Goal: Task Accomplishment & Management: Use online tool/utility

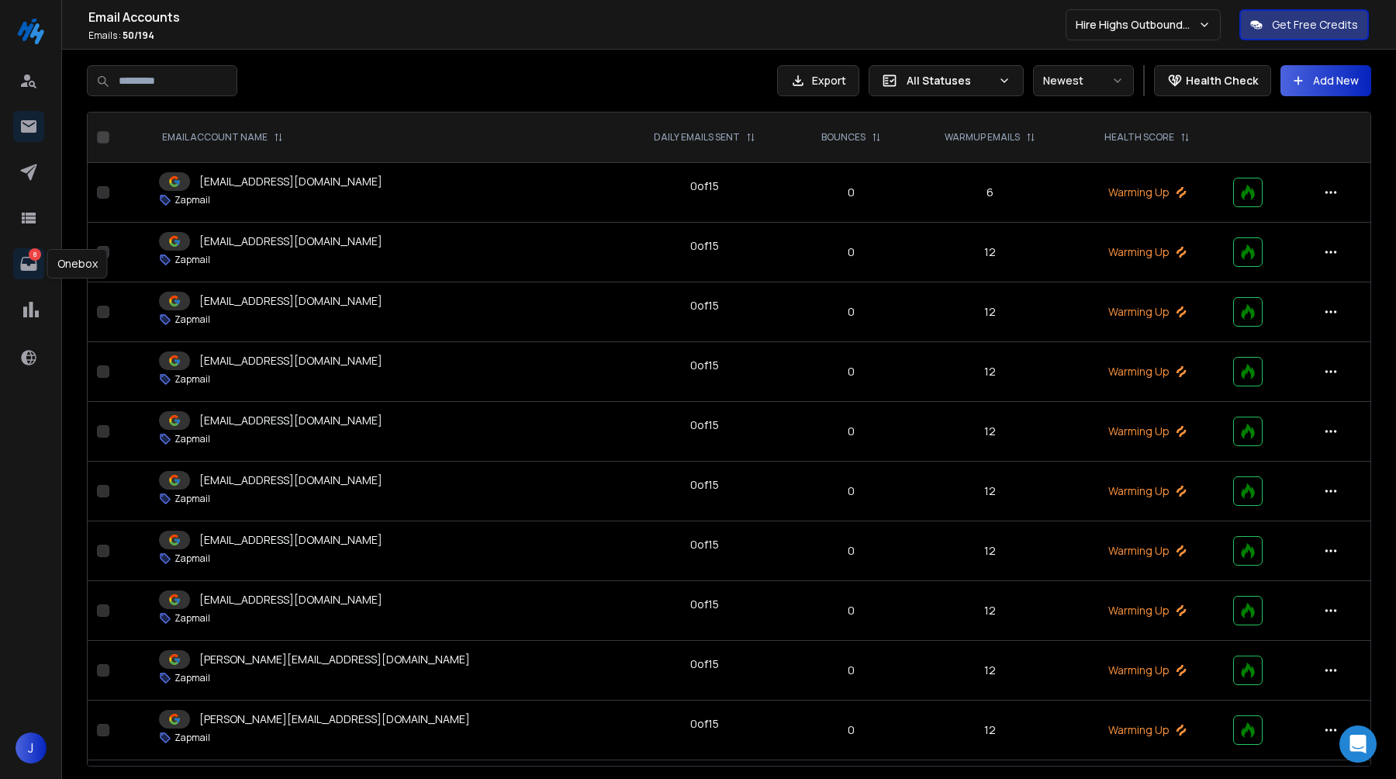
click at [16, 261] on link "8" at bounding box center [28, 263] width 31 height 31
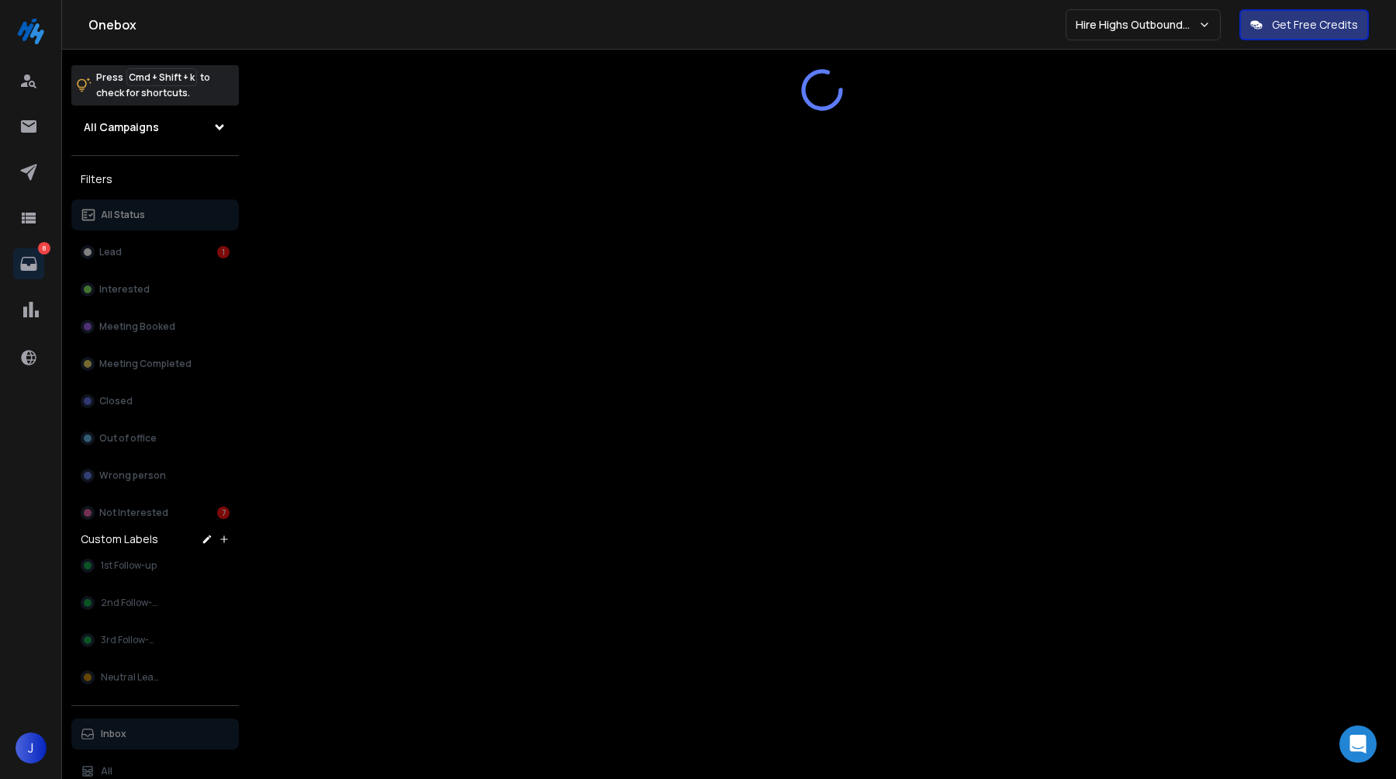
click at [167, 521] on div "All Status Lead 1 Interested Meeting Booked Meeting Completed Closed Out of off…" at bounding box center [155, 363] width 168 height 329
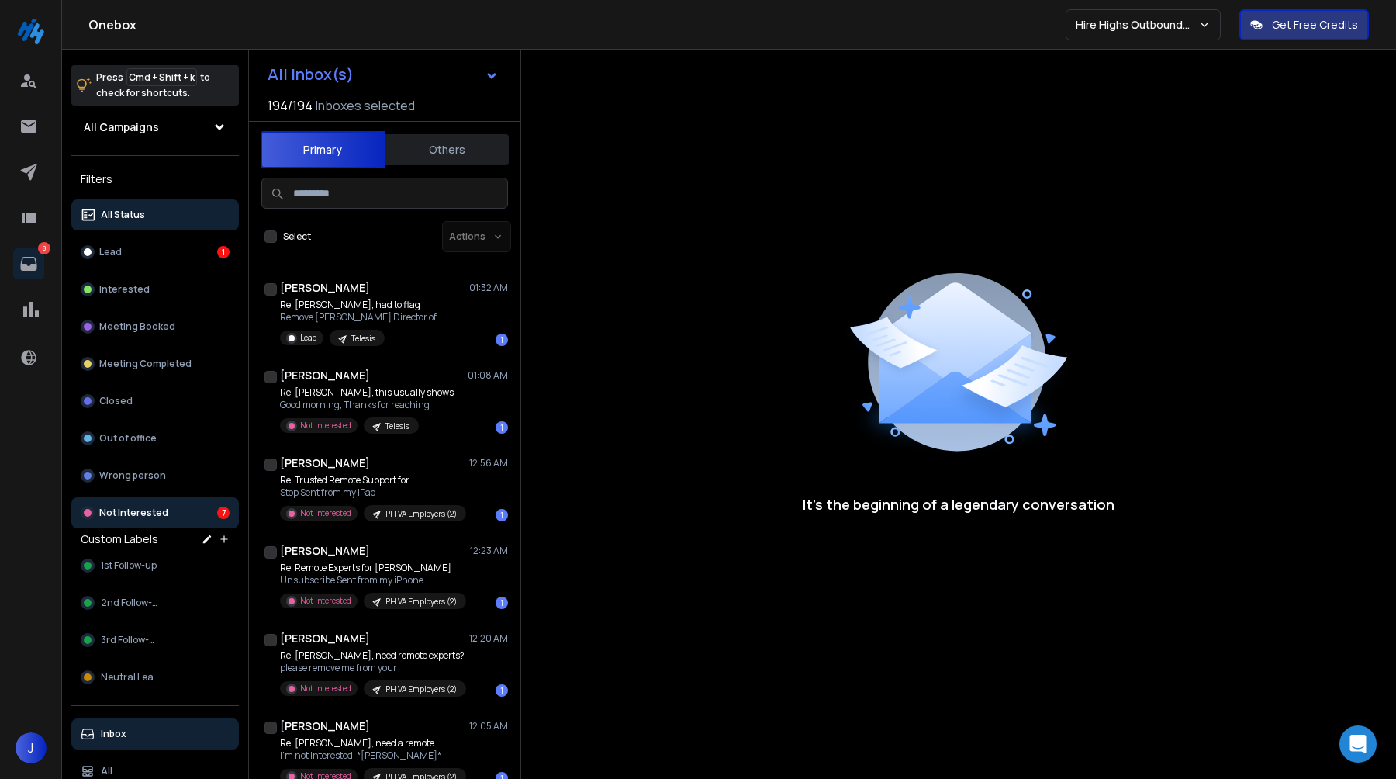
click at [162, 515] on p "Not Interested" at bounding box center [133, 513] width 69 height 12
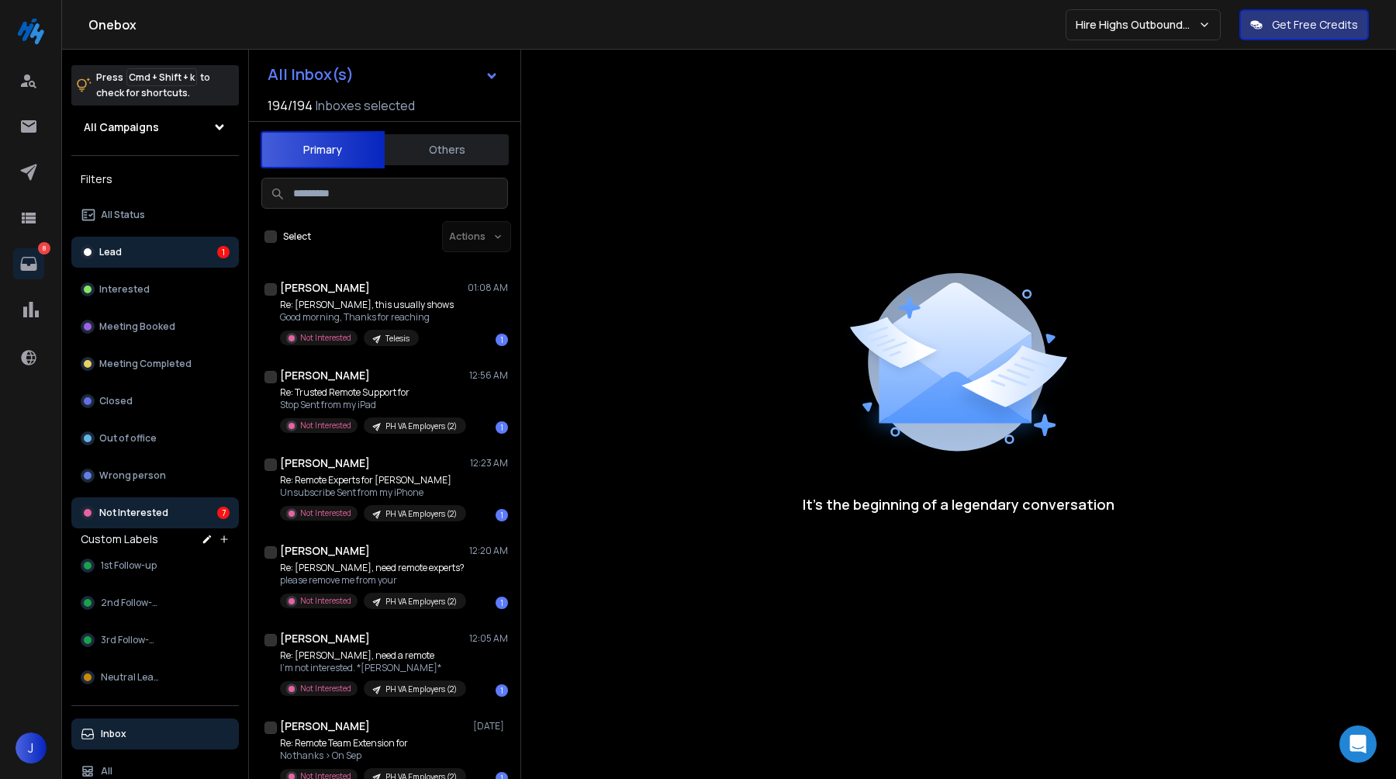
click at [200, 241] on button "Lead 1" at bounding box center [155, 252] width 168 height 31
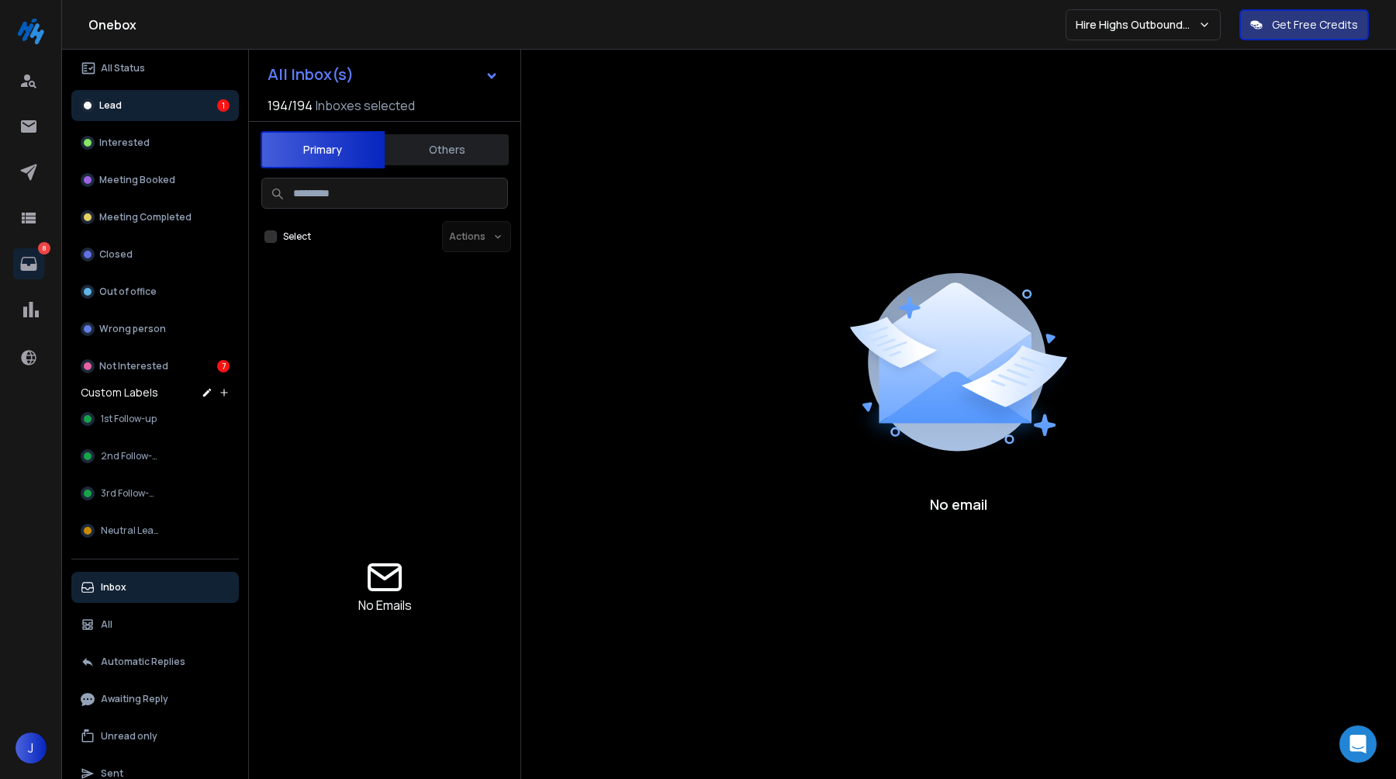
click at [481, 134] on button "Others" at bounding box center [447, 150] width 124 height 34
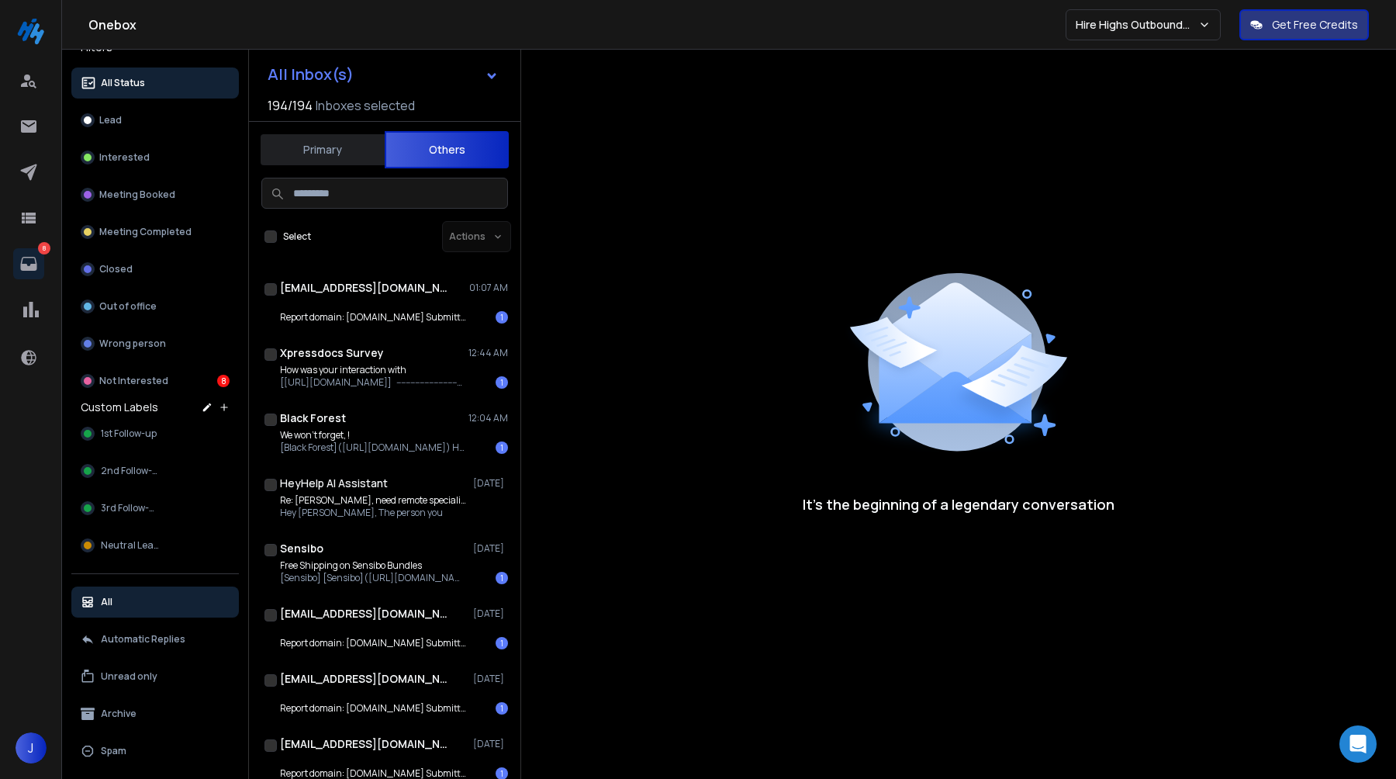
click at [406, 133] on button "Others" at bounding box center [447, 149] width 124 height 37
click at [341, 150] on button "Primary" at bounding box center [323, 150] width 124 height 34
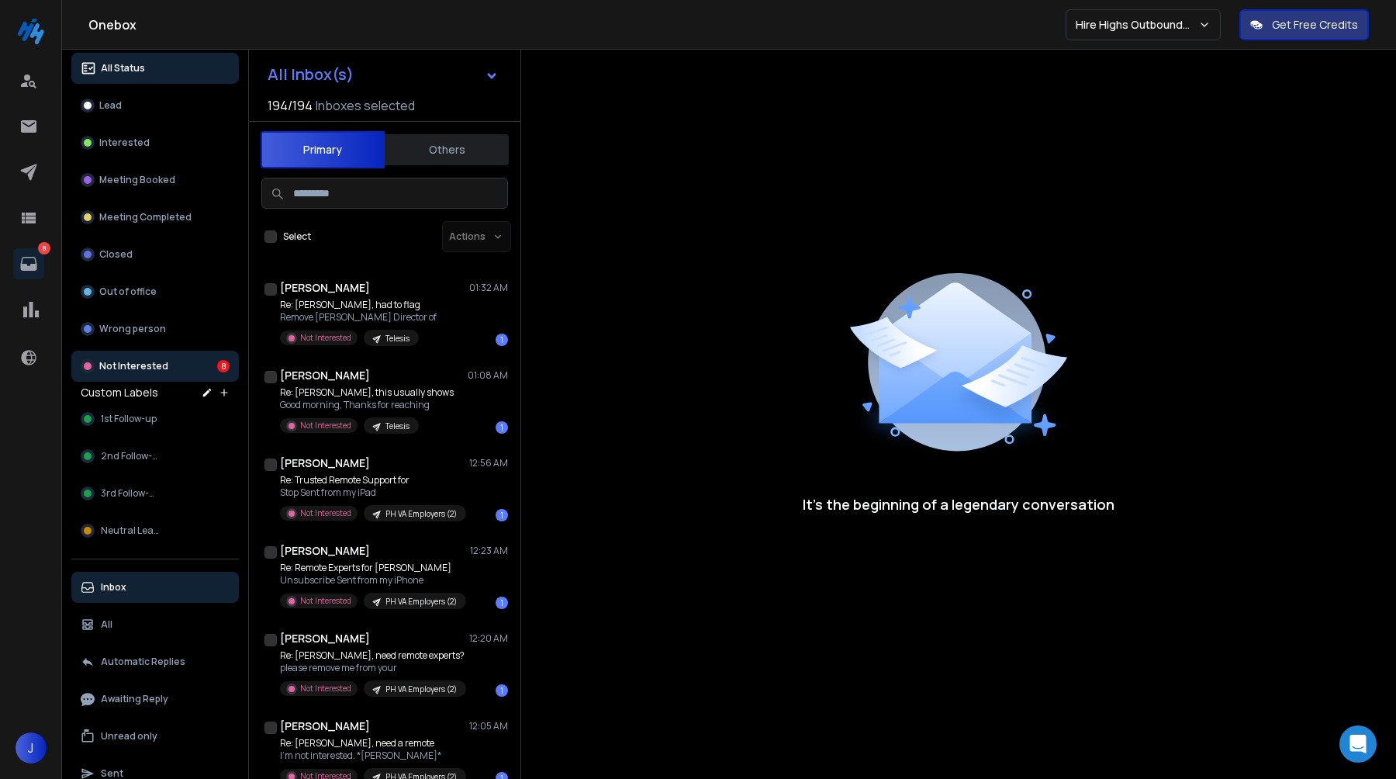
click at [150, 363] on p "Not Interested" at bounding box center [133, 366] width 69 height 12
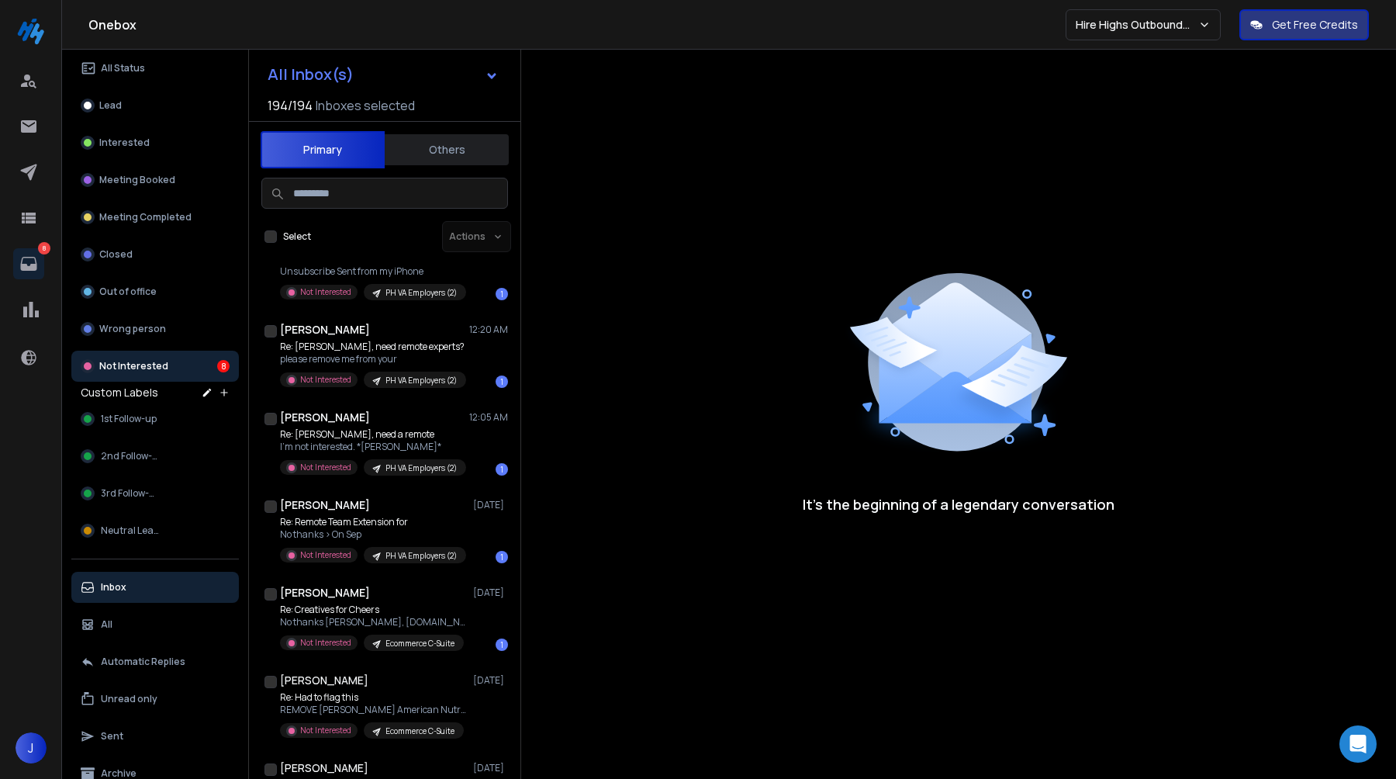
scroll to position [0, 0]
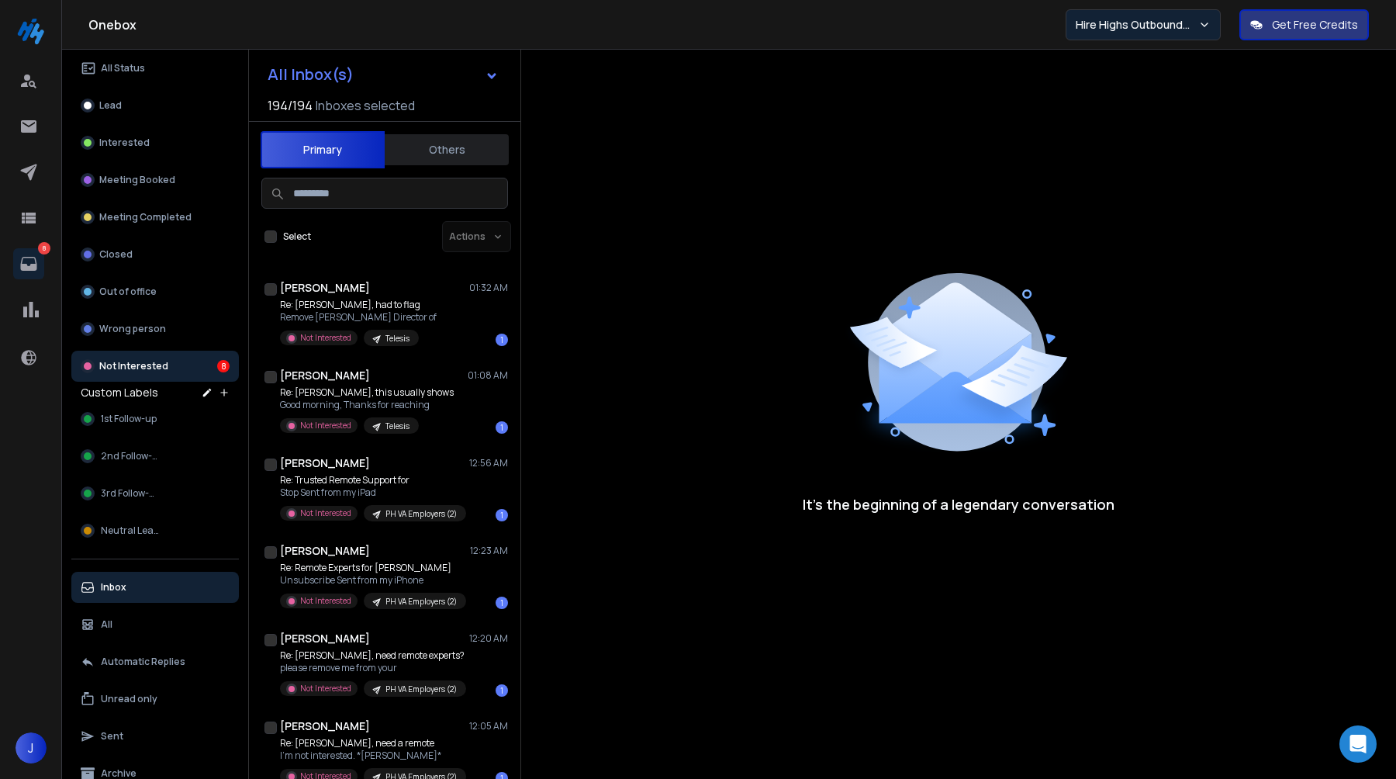
click at [1164, 25] on p "Hire Highs Outbound Engine" at bounding box center [1137, 25] width 123 height 16
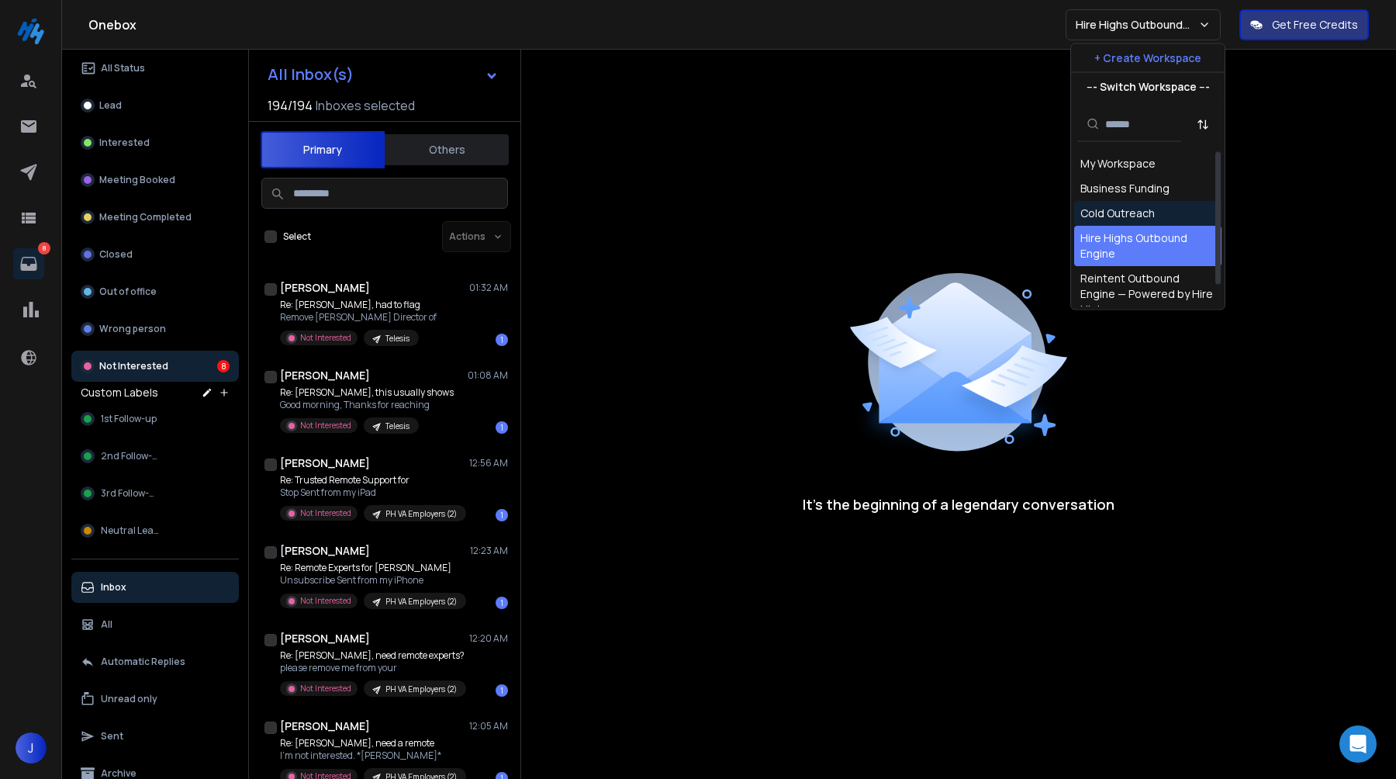
click at [1119, 204] on div "Cold Outreach" at bounding box center [1147, 213] width 147 height 25
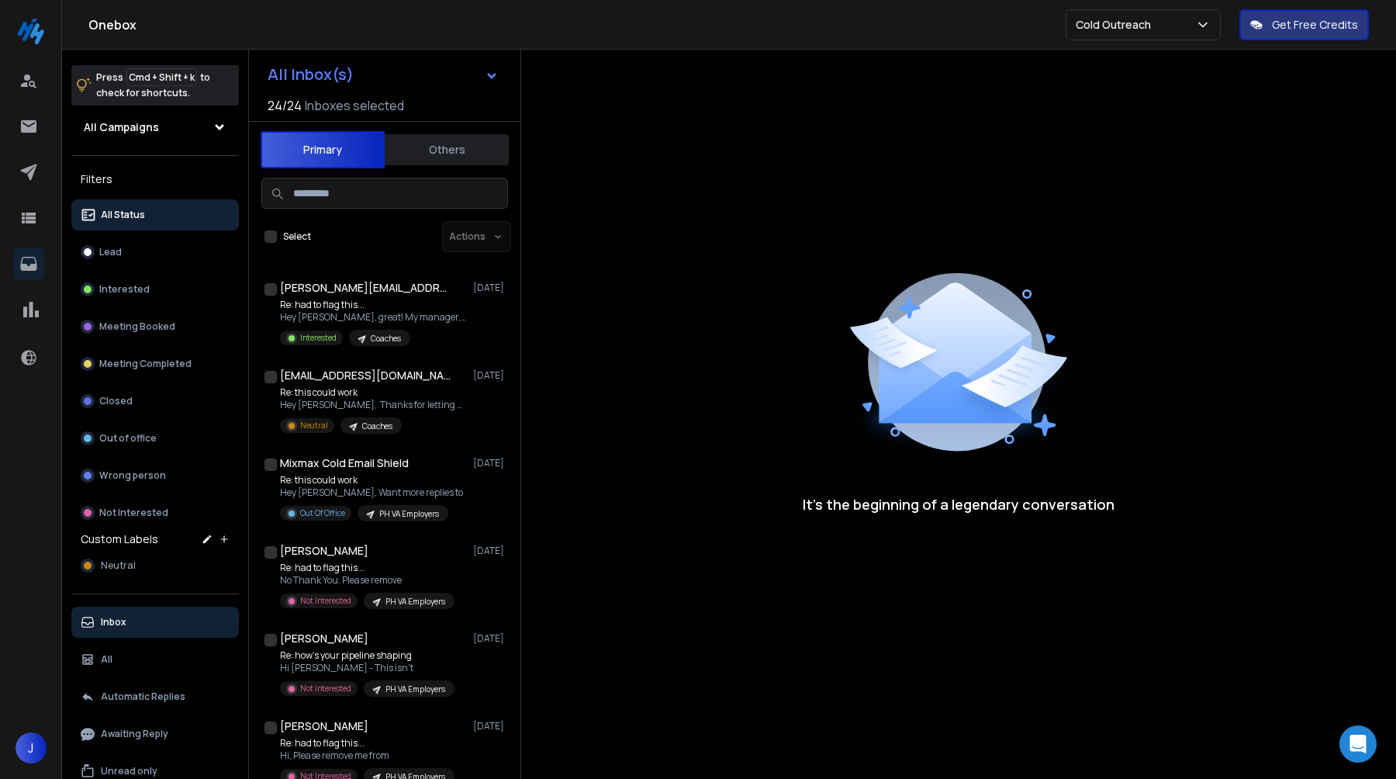
click at [430, 142] on button "Others" at bounding box center [447, 150] width 124 height 34
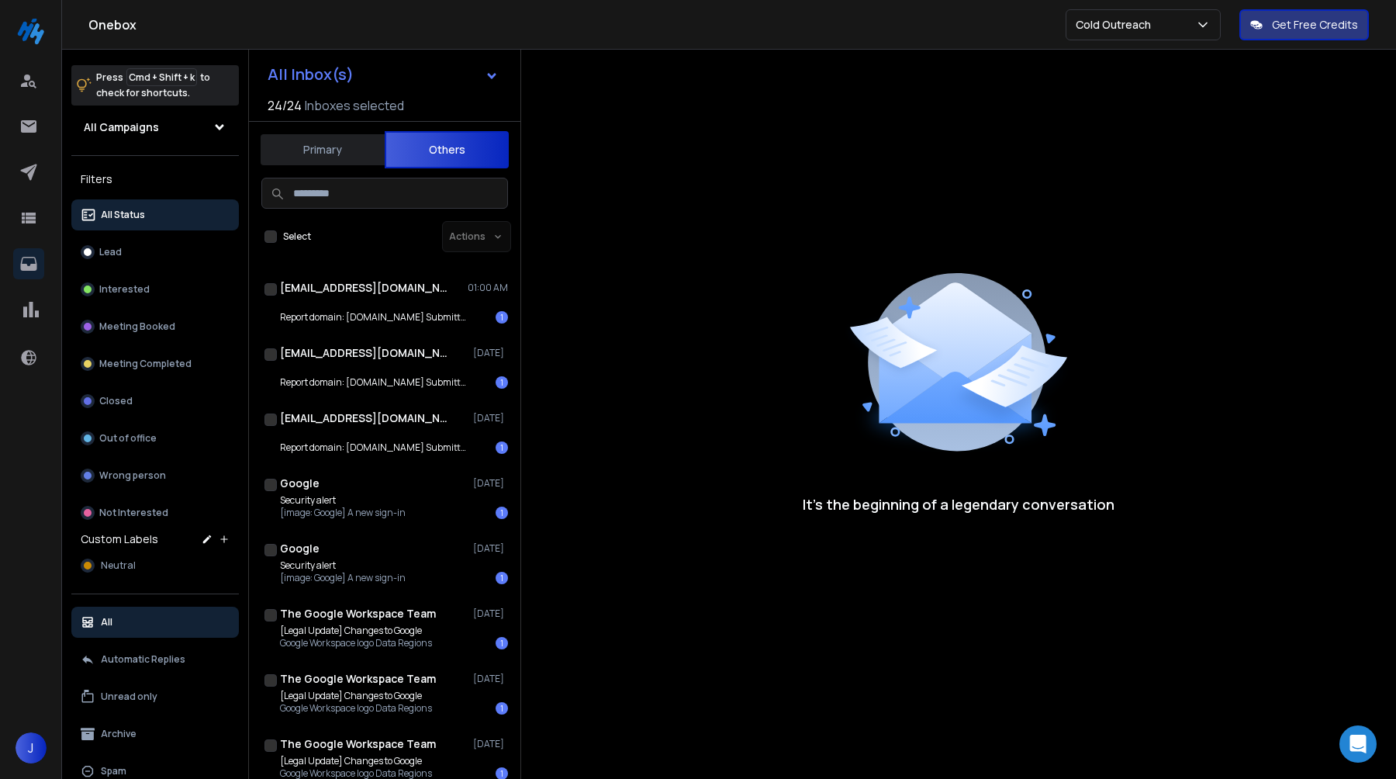
click at [320, 159] on button "Primary" at bounding box center [323, 150] width 124 height 34
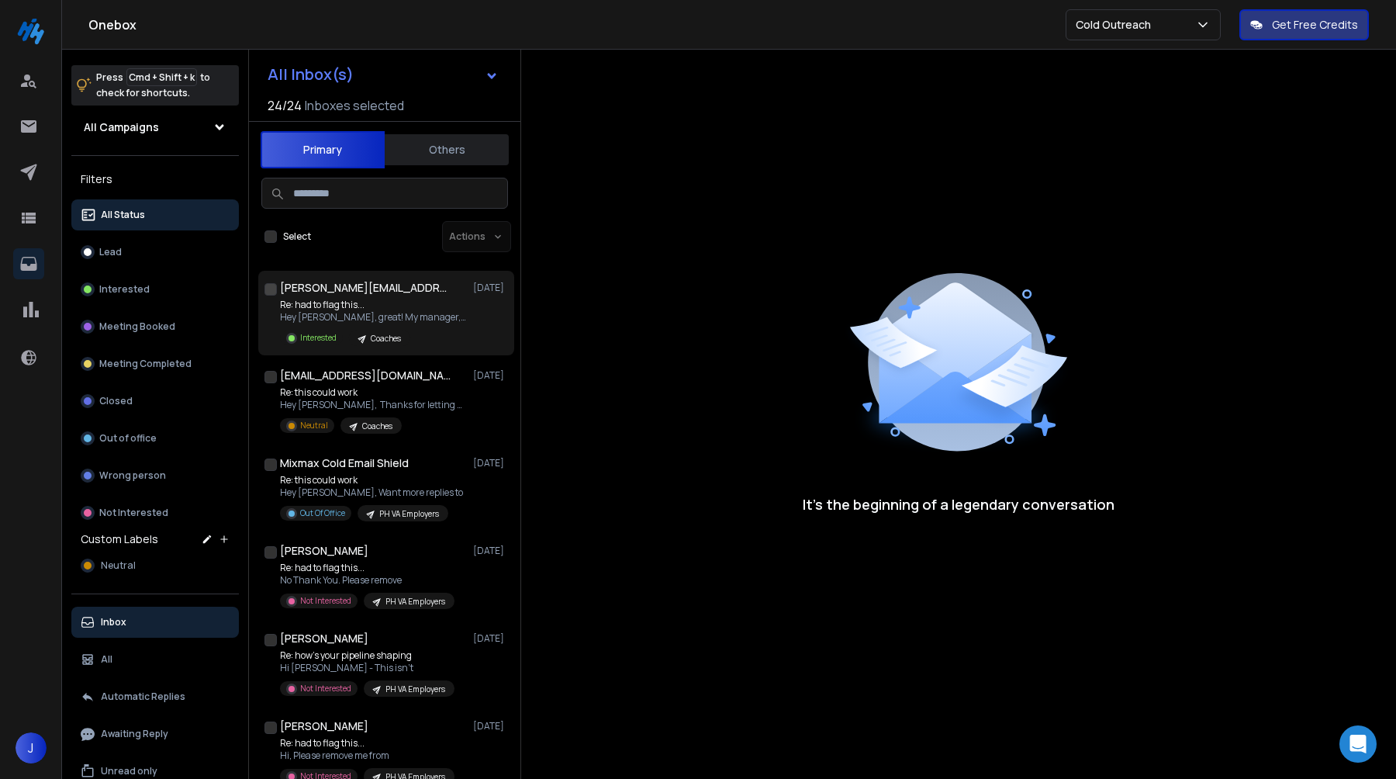
click at [413, 287] on h1 "[PERSON_NAME][EMAIL_ADDRESS][DOMAIN_NAME]" at bounding box center [365, 288] width 171 height 16
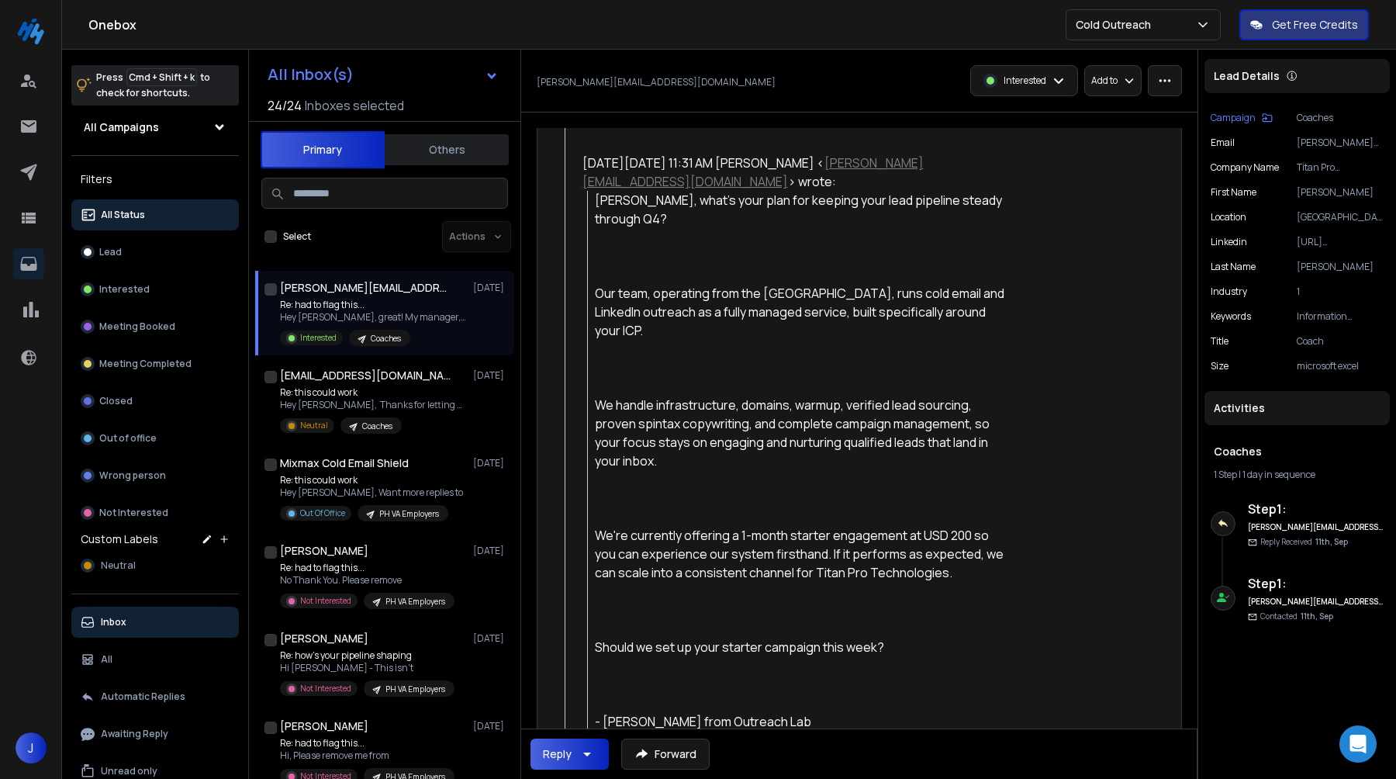
scroll to position [552, 0]
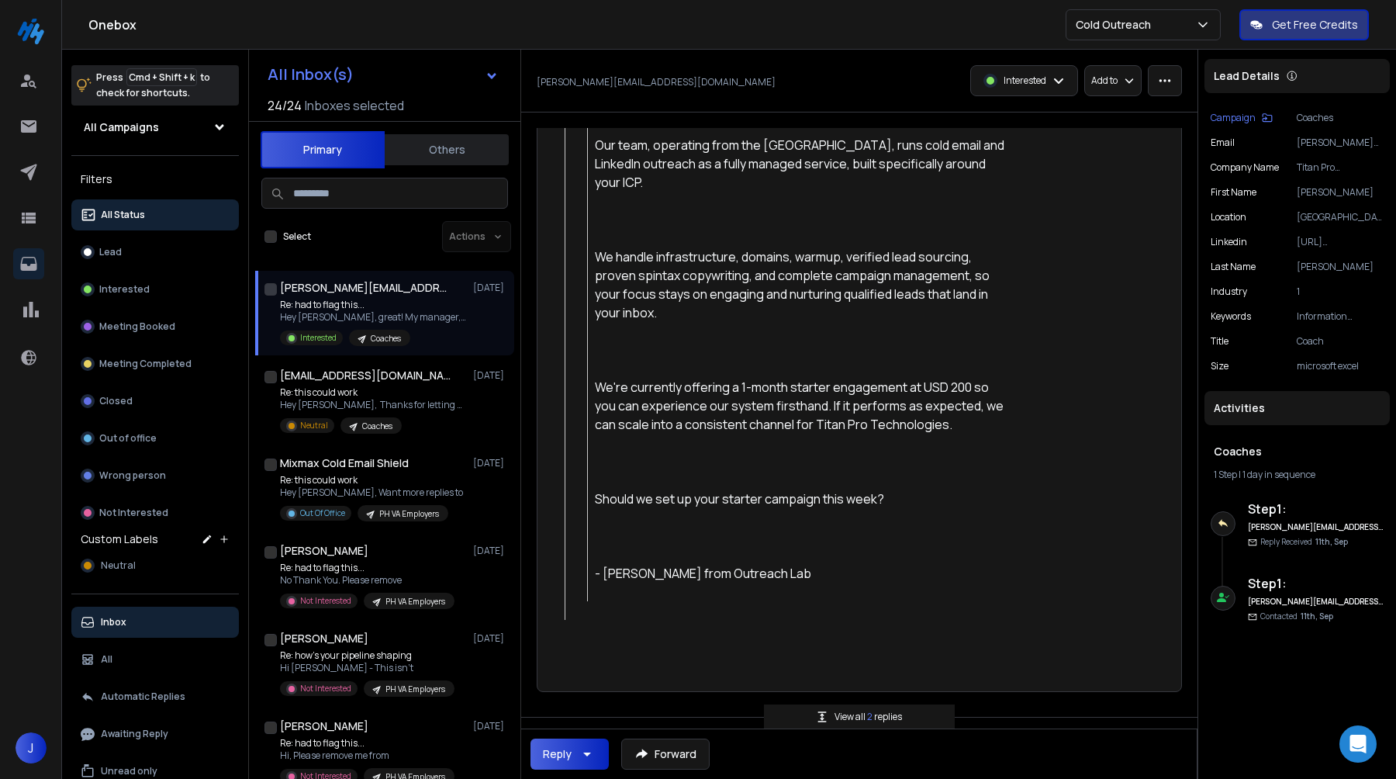
click at [458, 152] on button "Others" at bounding box center [447, 150] width 124 height 34
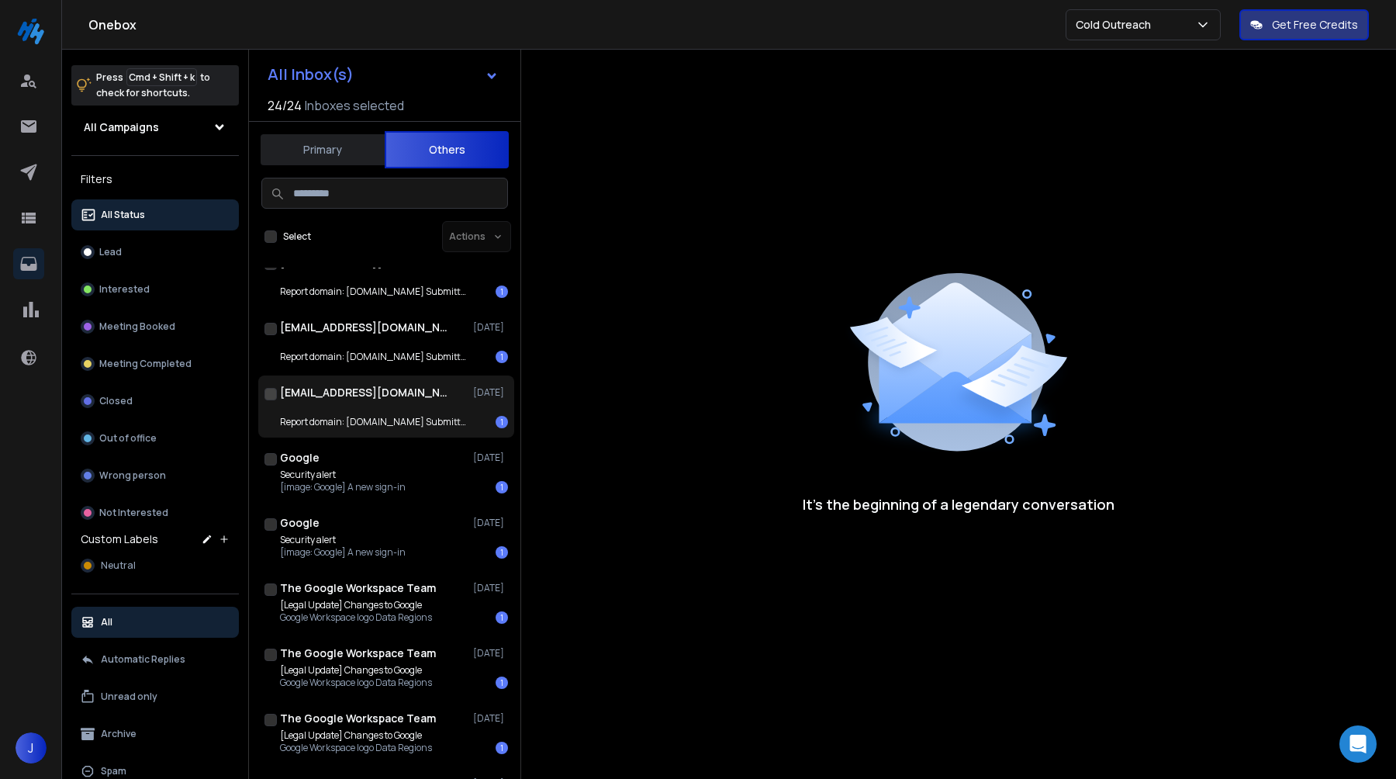
scroll to position [0, 0]
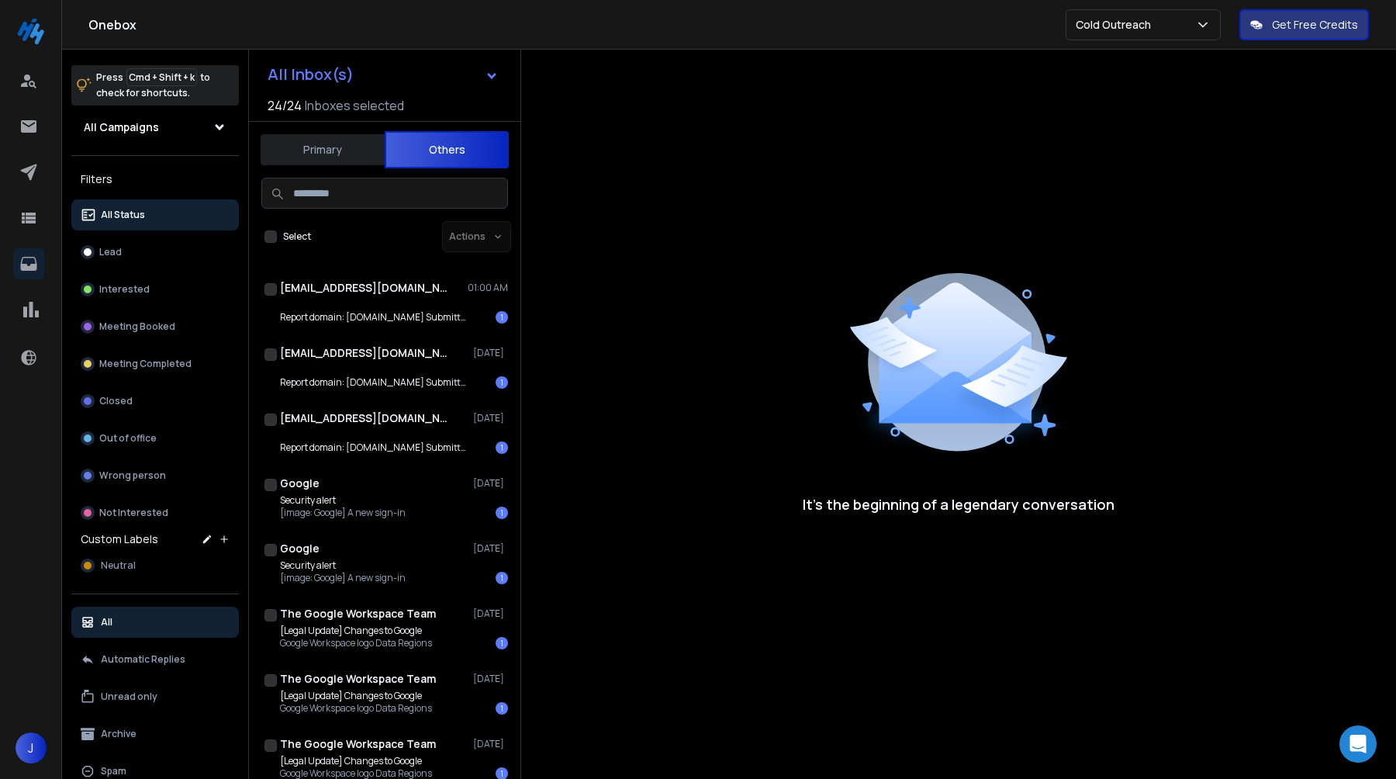
click at [334, 140] on button "Primary" at bounding box center [323, 150] width 124 height 34
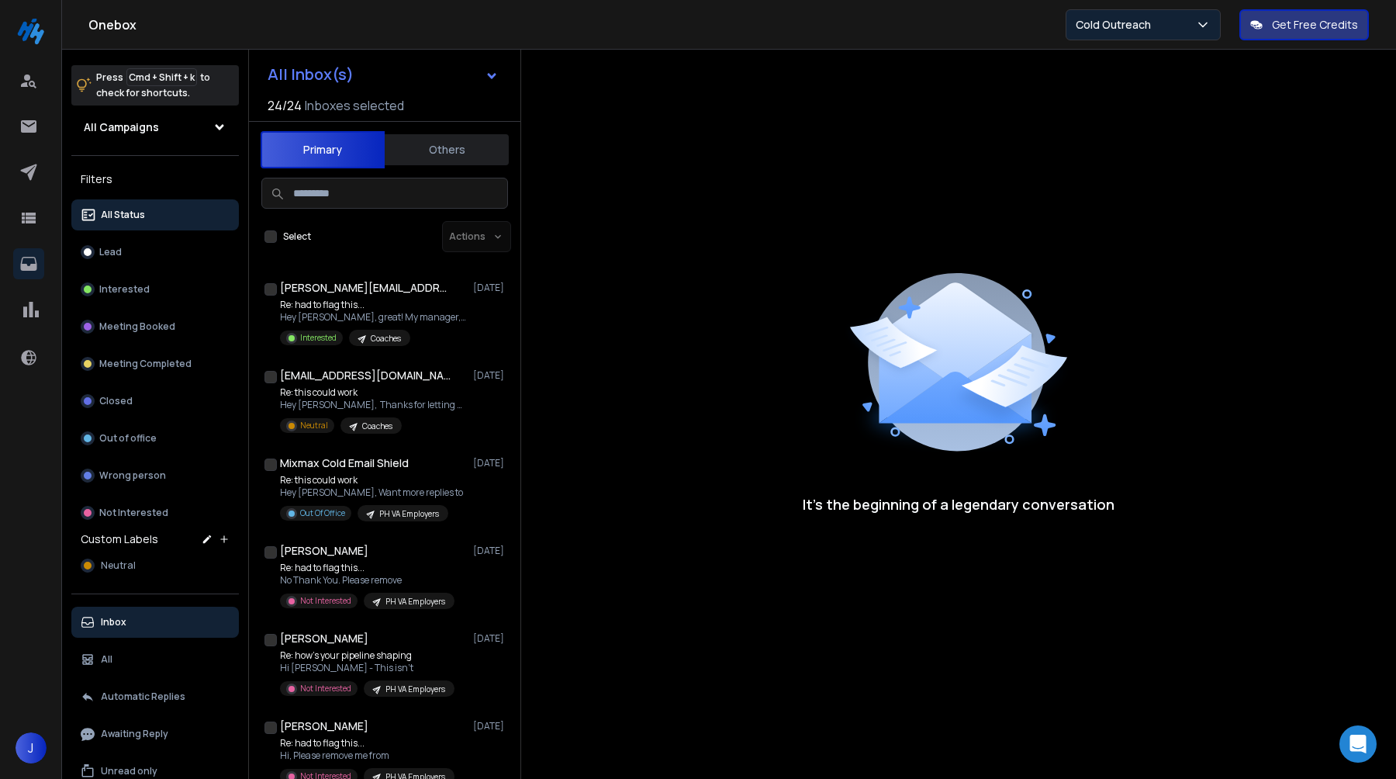
click at [1140, 28] on p "Cold Outreach" at bounding box center [1116, 25] width 81 height 16
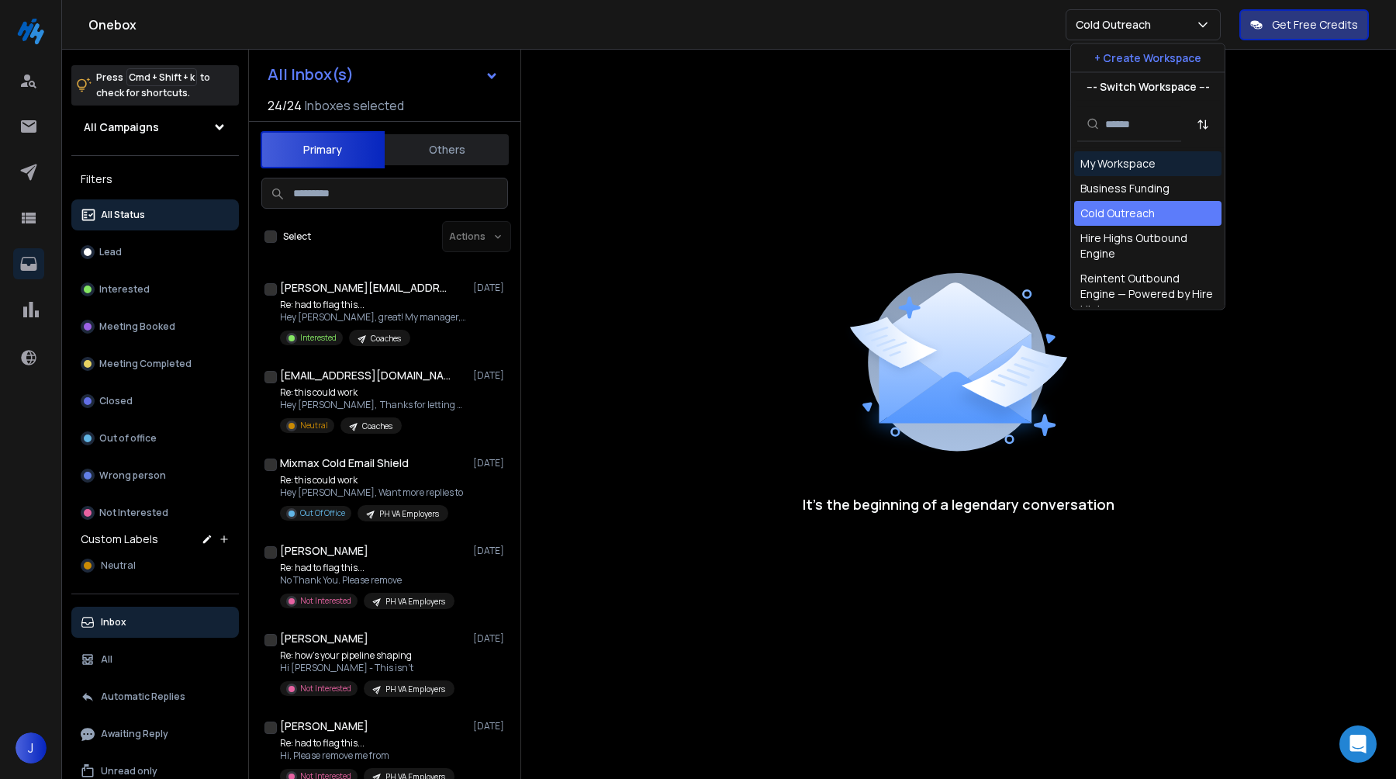
click at [906, 86] on div "It’s the beginning of a legendary conversation" at bounding box center [958, 381] width 875 height 662
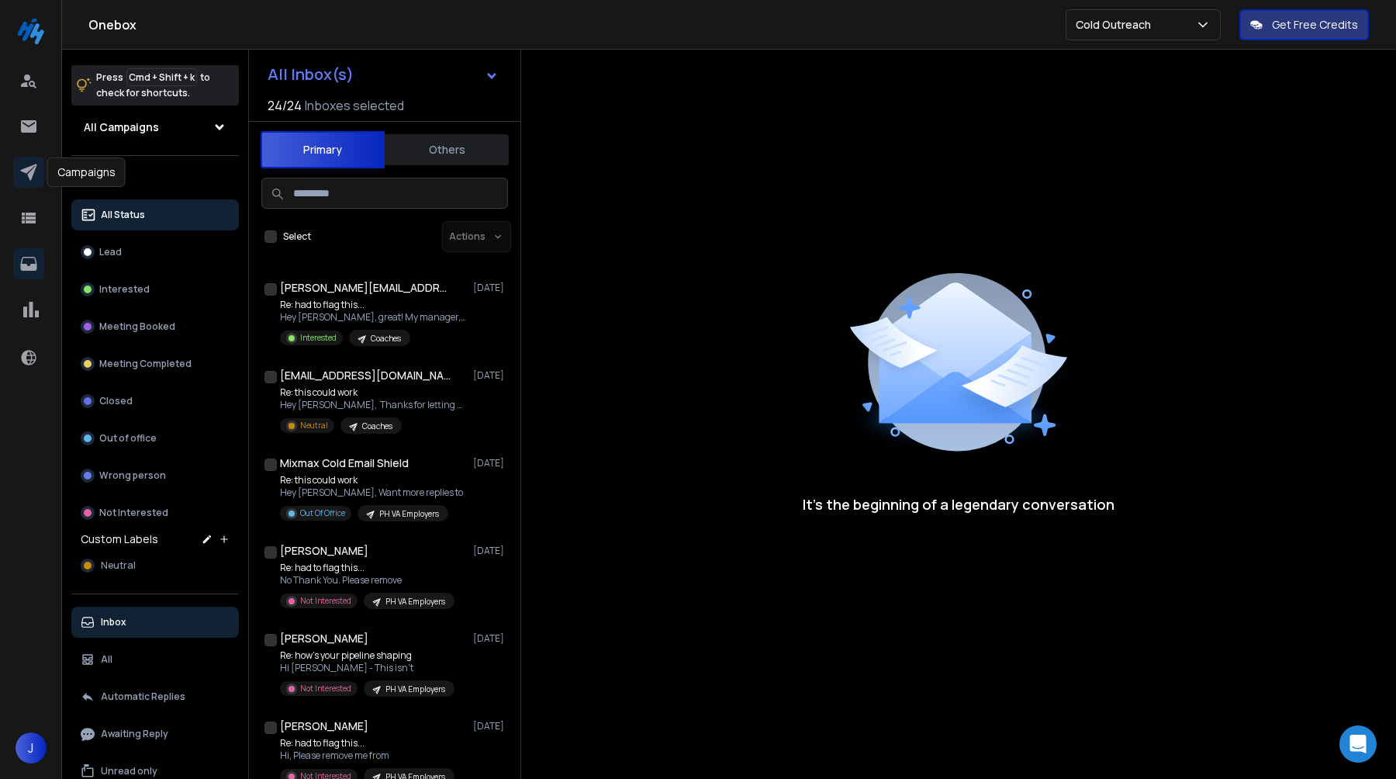
click at [17, 179] on link at bounding box center [28, 172] width 31 height 31
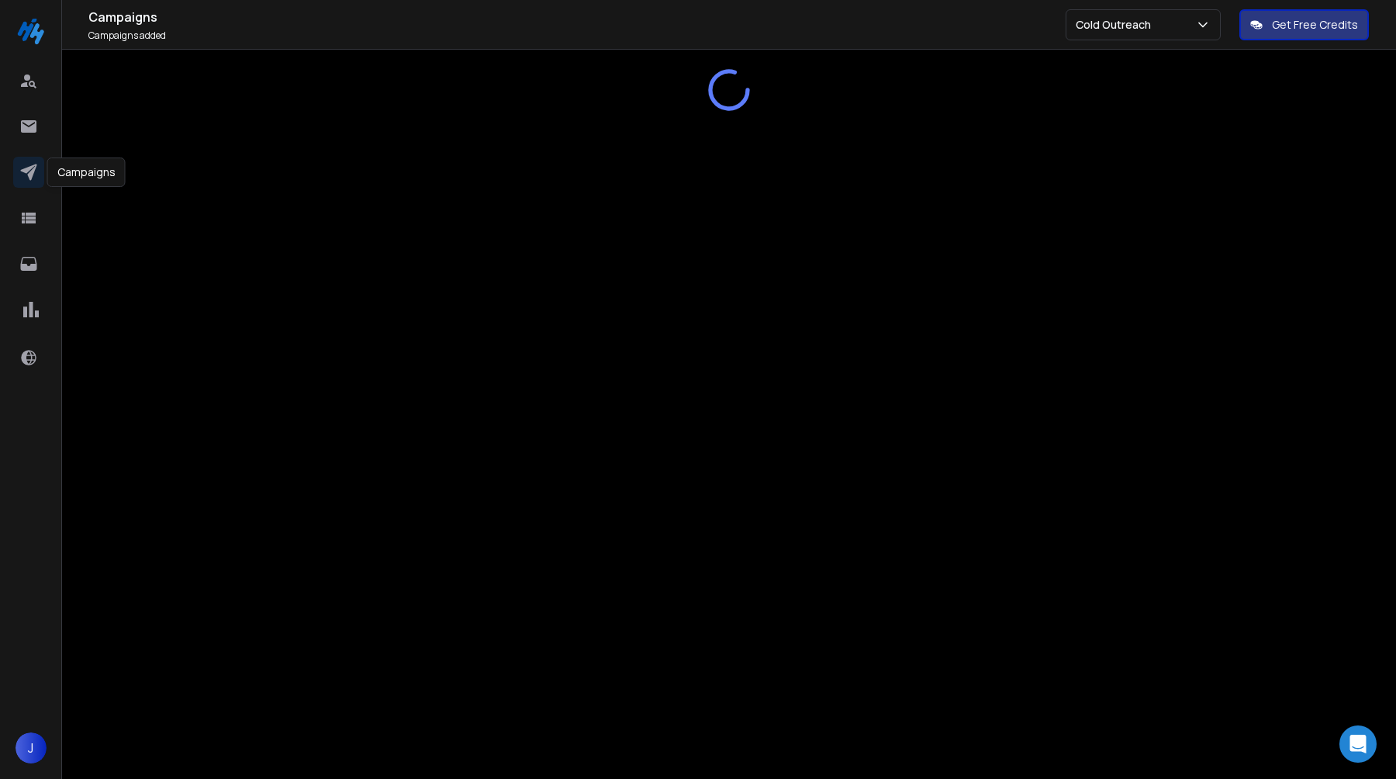
click at [21, 178] on icon at bounding box center [28, 172] width 19 height 19
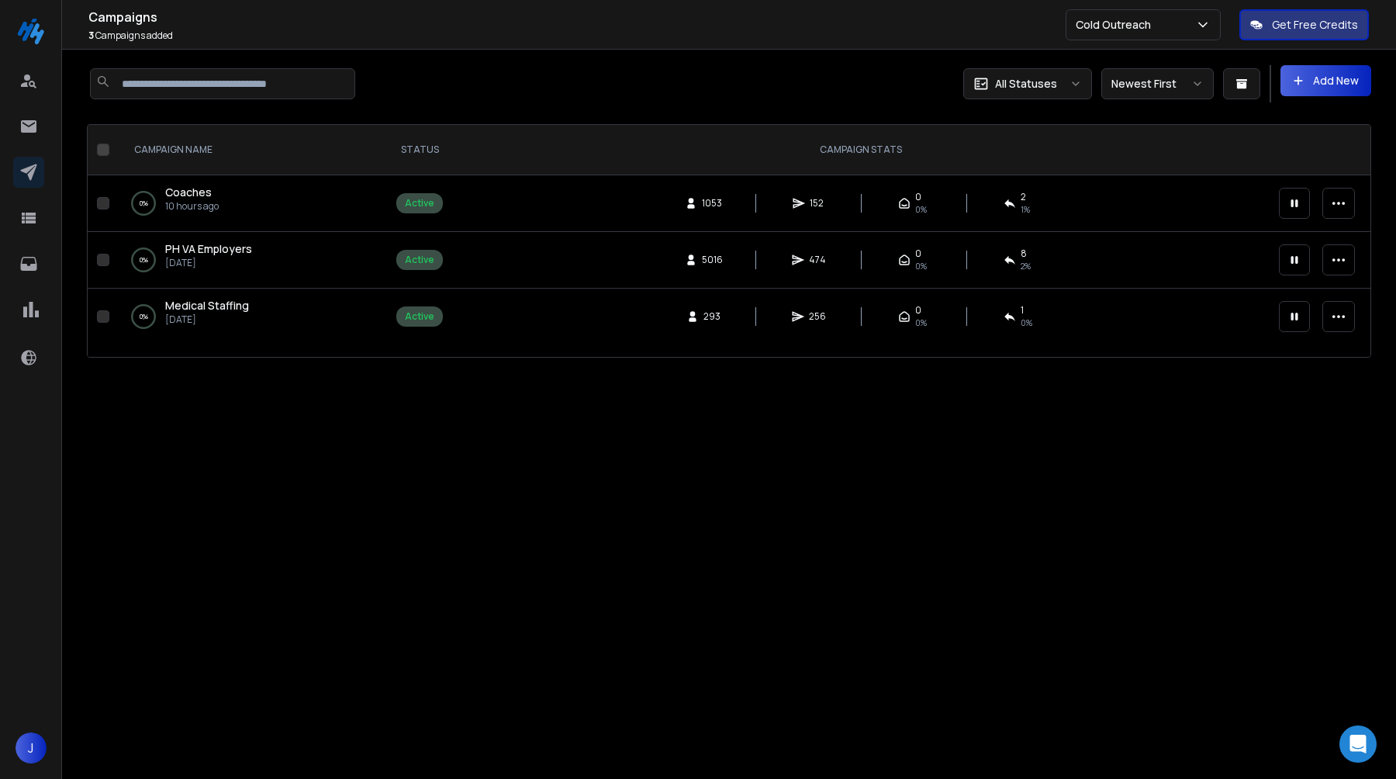
click at [887, 87] on div "Campaigns 3 Campaigns Added All Statuses Newest First Add New" at bounding box center [1050, 83] width 642 height 37
click at [1157, 23] on p "Cold Outreach" at bounding box center [1116, 25] width 81 height 16
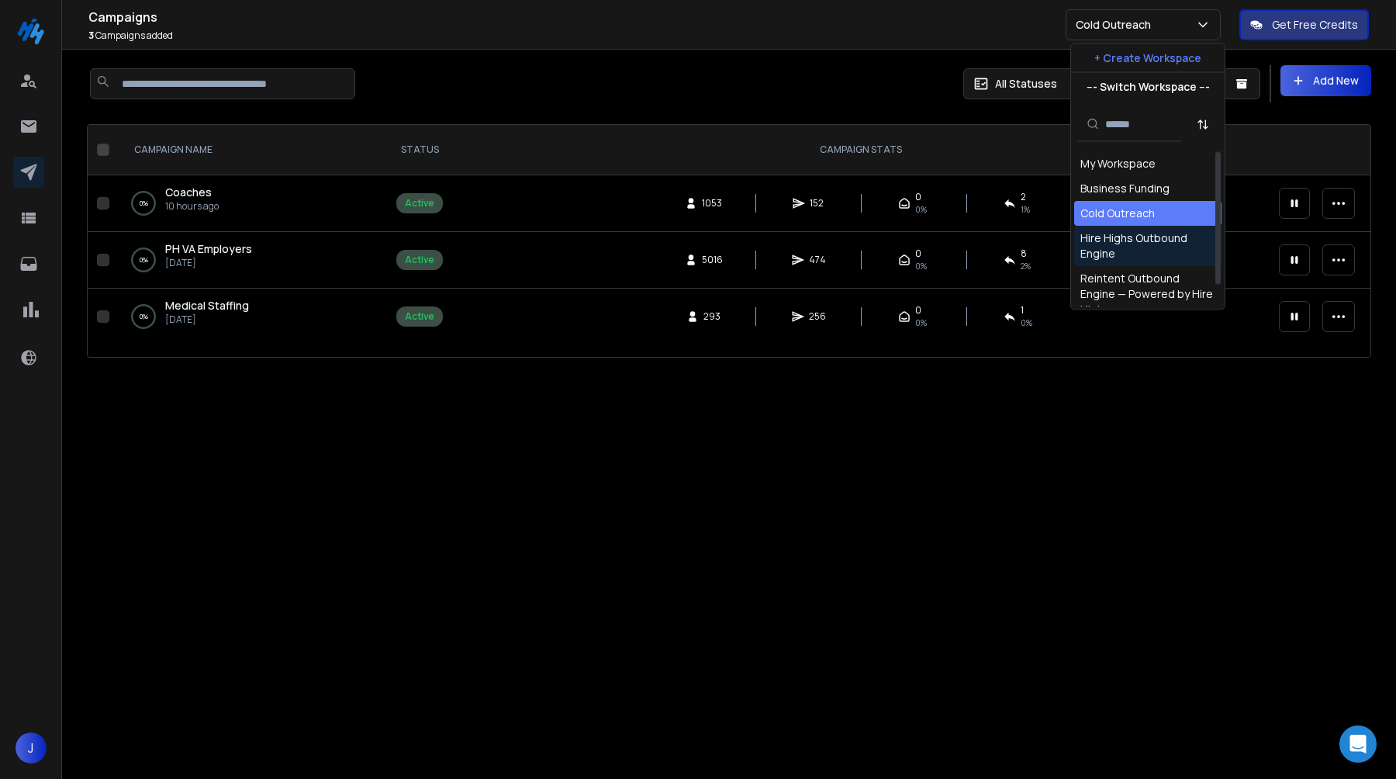
click at [1138, 228] on div "Hire Highs Outbound Engine" at bounding box center [1147, 246] width 147 height 40
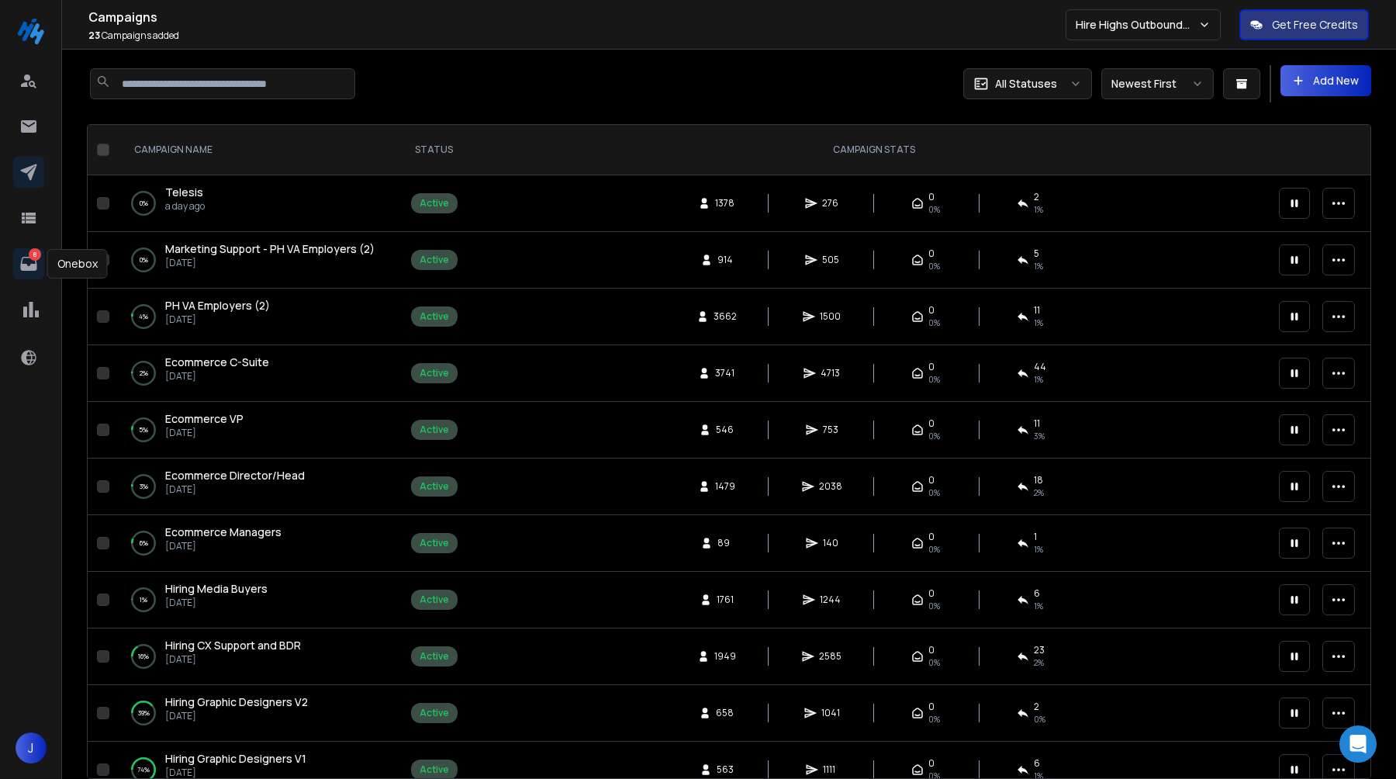
click at [30, 261] on icon at bounding box center [28, 263] width 19 height 19
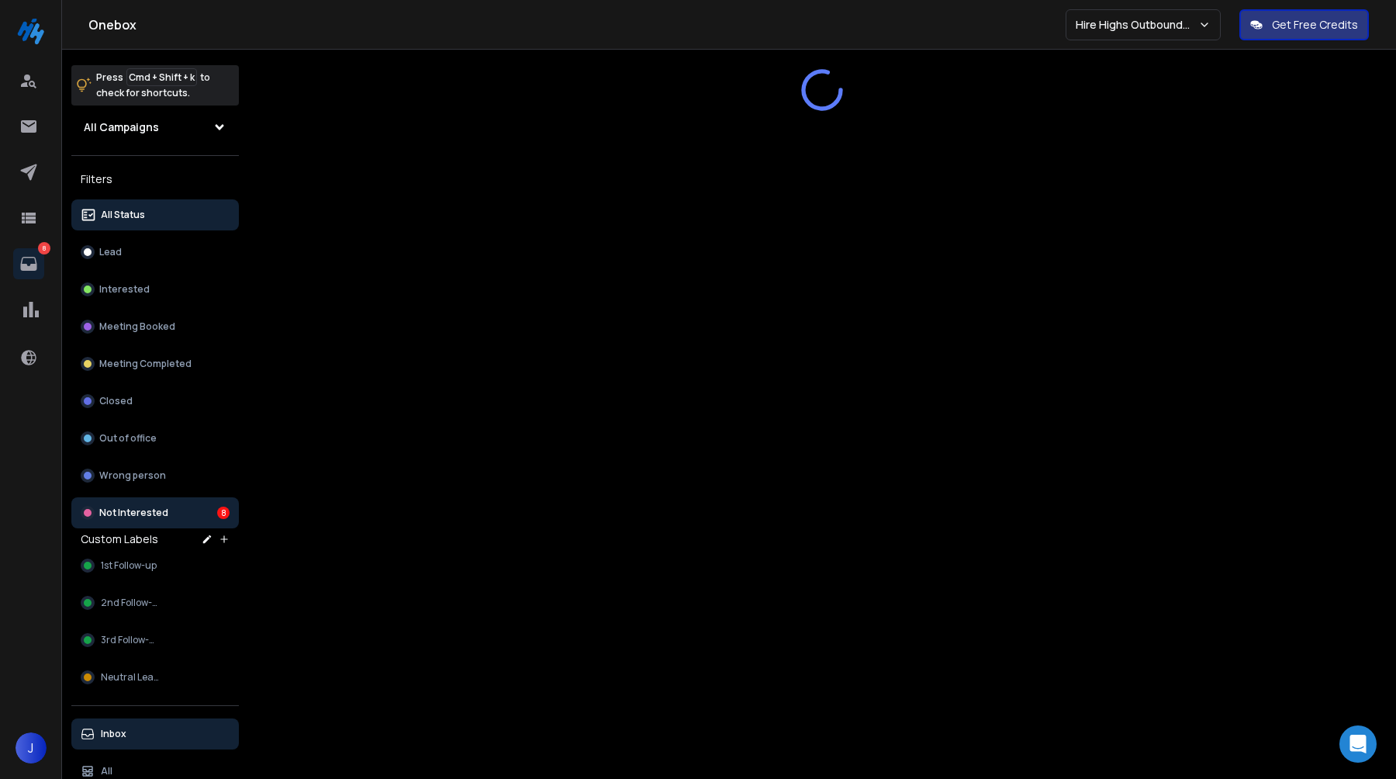
click at [151, 509] on p "Not Interested" at bounding box center [133, 513] width 69 height 12
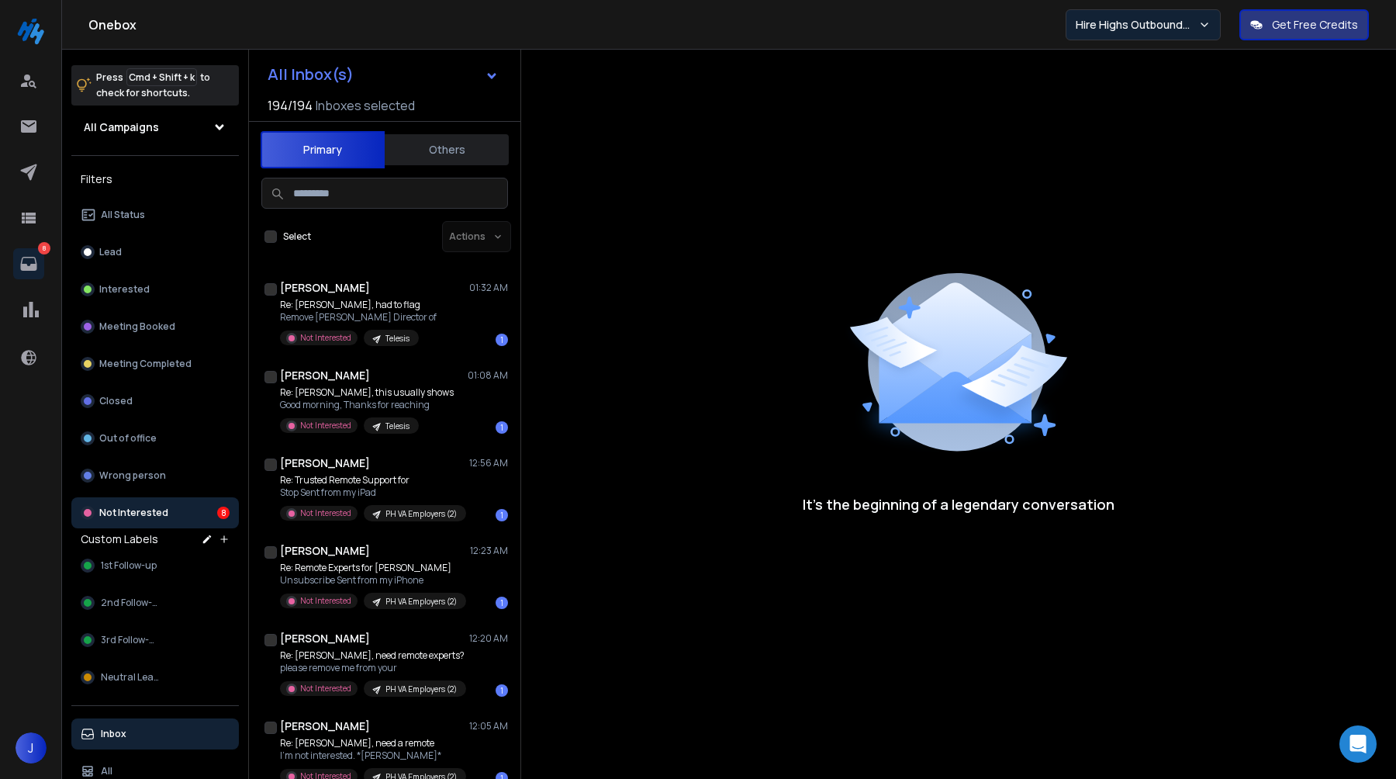
click at [1157, 26] on p "Hire Highs Outbound Engine" at bounding box center [1137, 25] width 123 height 16
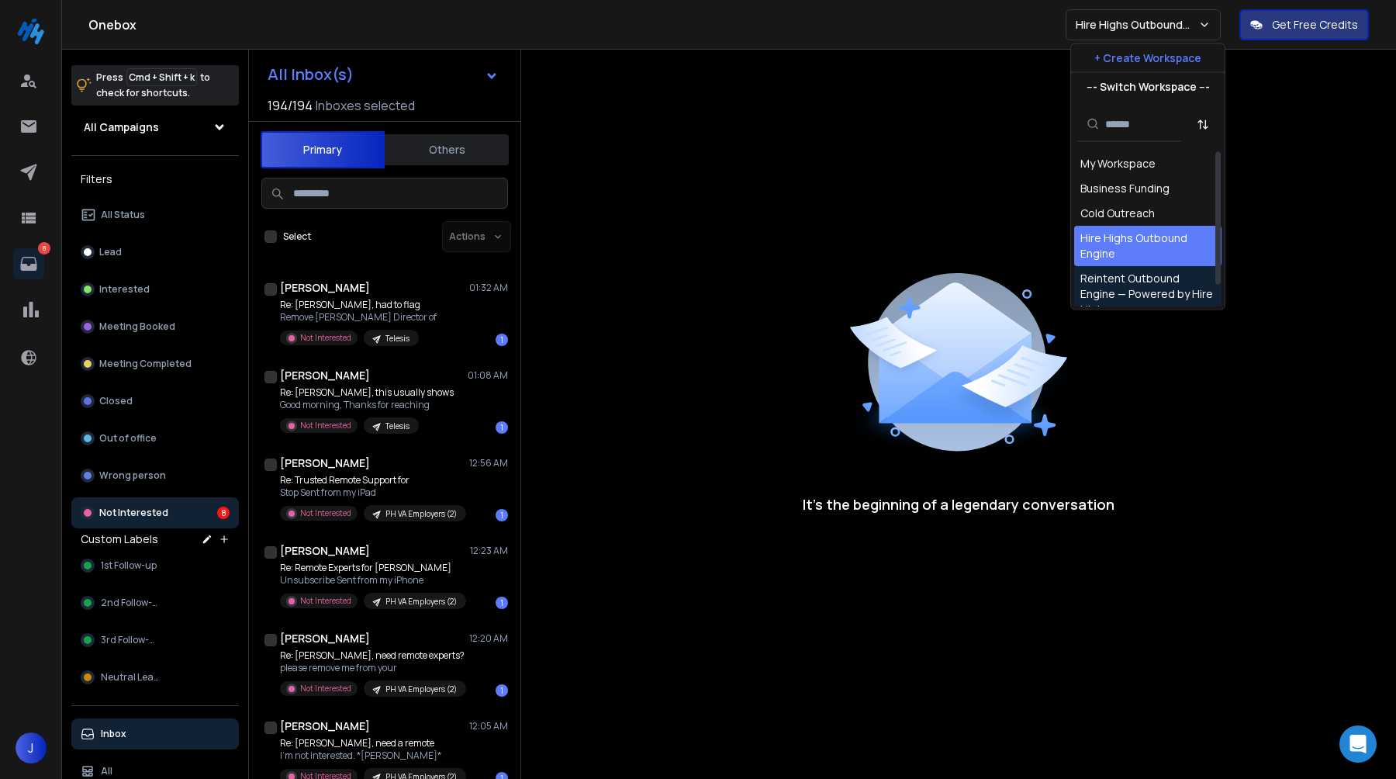
click at [1131, 278] on div "Reintent Outbound Engine — Powered by Hire Highs" at bounding box center [1148, 294] width 135 height 47
